Goal: Transaction & Acquisition: Purchase product/service

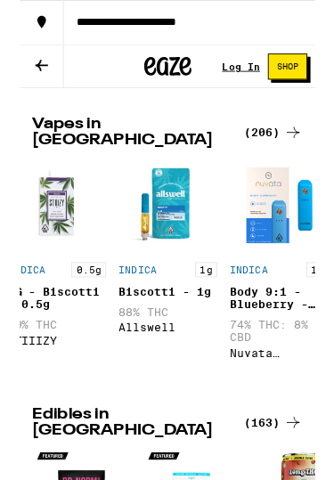
scroll to position [0, 413]
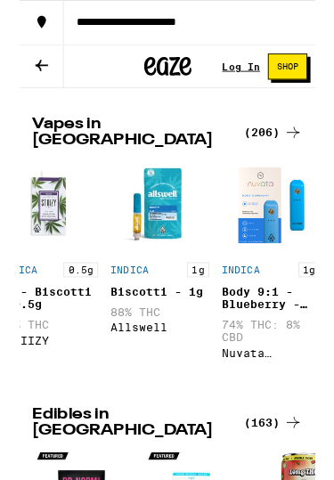
click at [171, 334] on div "Biscotti - 1g" at bounding box center [158, 329] width 111 height 14
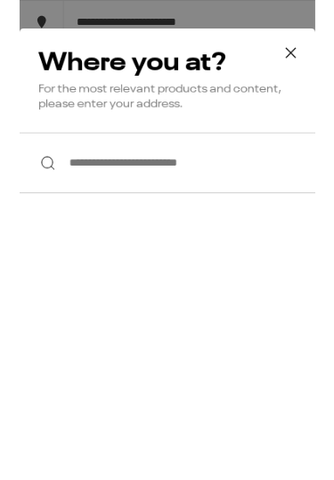
click at [293, 186] on input "**********" at bounding box center [167, 184] width 334 height 69
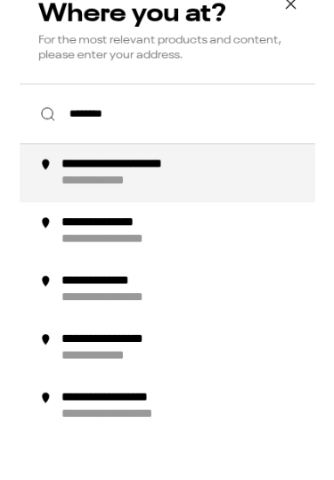
click at [258, 232] on div "**********" at bounding box center [194, 250] width 299 height 37
type input "**********"
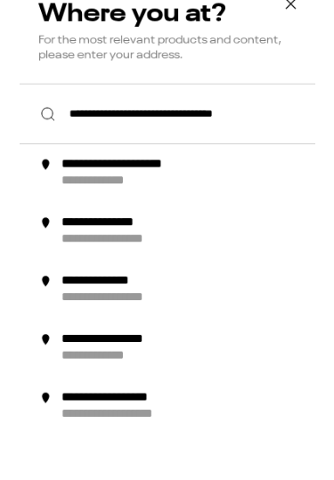
scroll to position [853, 0]
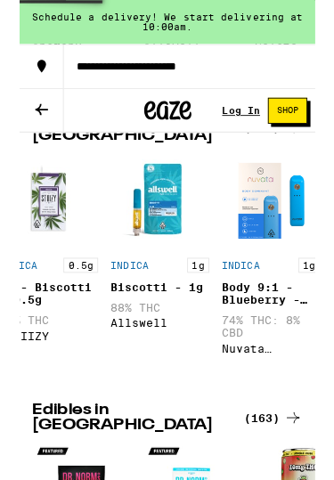
click at [228, 195] on div "SATIVA 1g Maui Wowie - 1g 85% THC Timeless SATIVA 1g Strawberry Cough Signature…" at bounding box center [167, 290] width 334 height 239
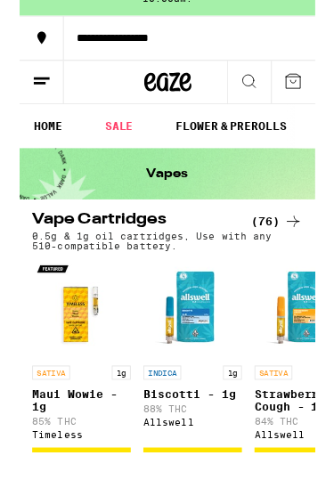
scroll to position [39, 0]
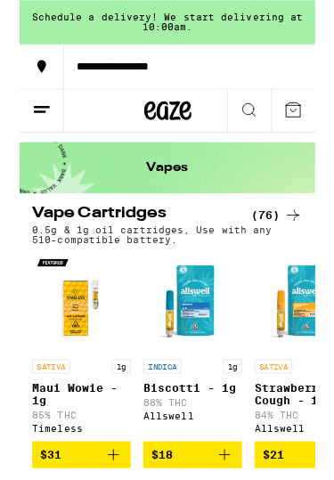
click at [178, 20] on div "Schedule a delivery! We start delivering at 10:00am." at bounding box center [167, 25] width 334 height 50
click at [118, 30] on div "Schedule a delivery! We start delivering at 10:00am." at bounding box center [167, 25] width 334 height 50
click at [118, 29] on div "Schedule a delivery! We start delivering at 10:00am." at bounding box center [167, 25] width 334 height 50
click at [269, 6] on div "Schedule a delivery! We start delivering at 10:00am." at bounding box center [167, 25] width 334 height 50
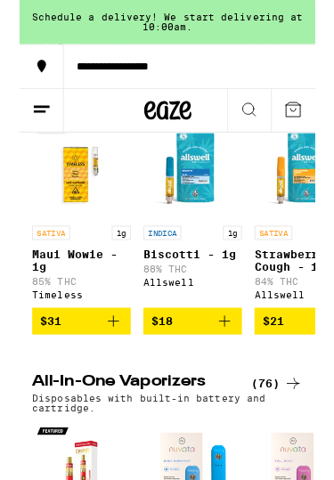
scroll to position [0, 0]
click at [233, 373] on icon "Add to bag" at bounding box center [231, 362] width 21 height 21
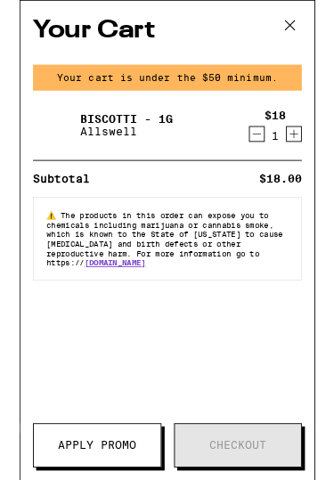
click at [296, 28] on icon at bounding box center [305, 28] width 27 height 27
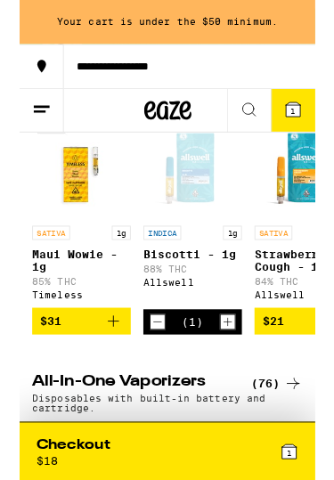
click at [311, 30] on div "Your cart is under the $50 minimum." at bounding box center [167, 25] width 334 height 50
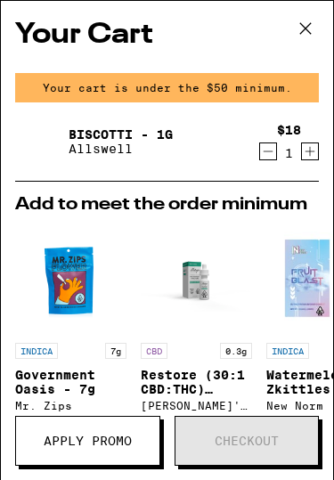
scroll to position [190, 0]
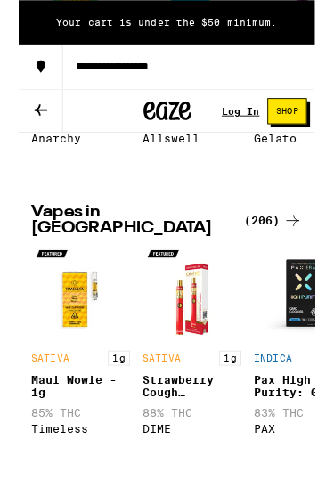
scroll to position [794, 0]
